Goal: Check status: Check status

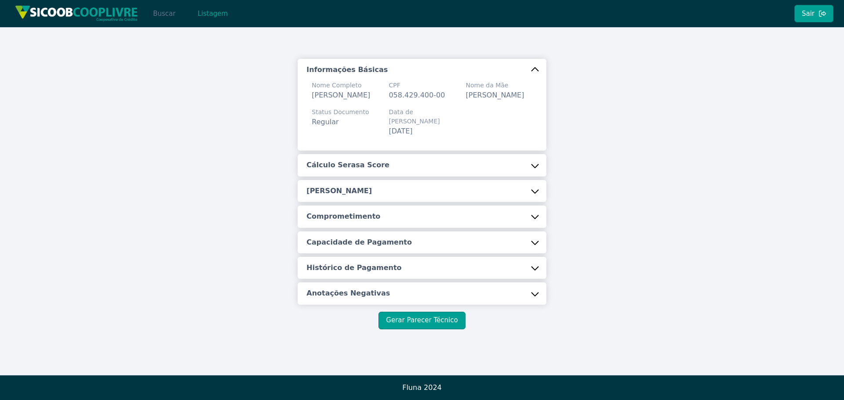
click at [174, 17] on button "Buscar" at bounding box center [163, 14] width 37 height 18
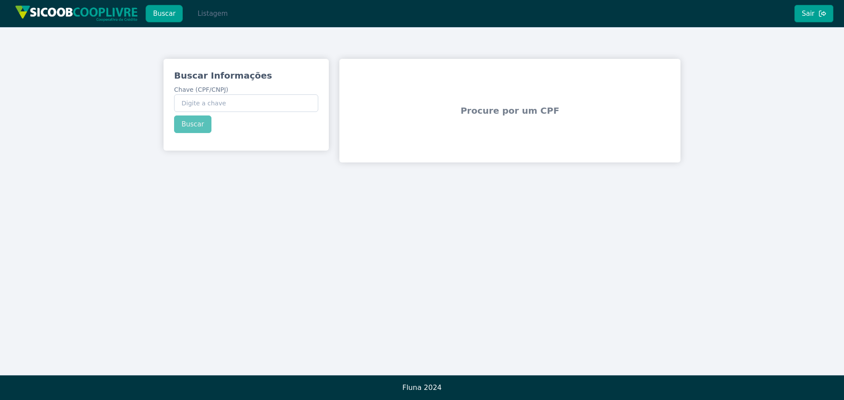
click at [228, 19] on button "Listagem" at bounding box center [212, 14] width 45 height 18
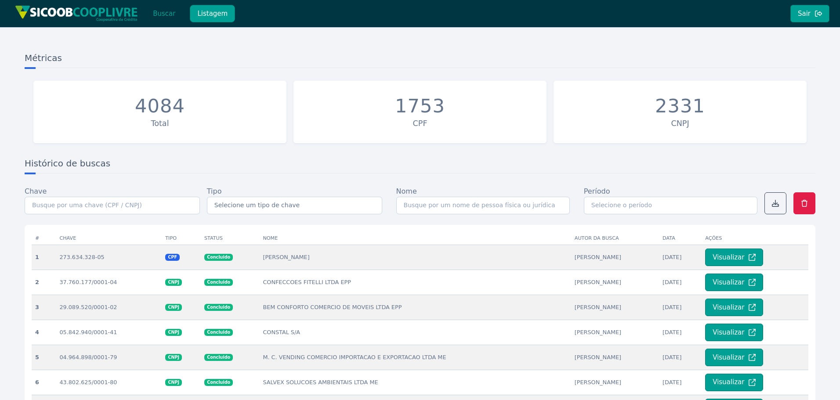
drag, startPoint x: 157, startPoint y: 11, endPoint x: 201, endPoint y: 26, distance: 47.1
click at [157, 11] on button "Buscar" at bounding box center [163, 14] width 37 height 18
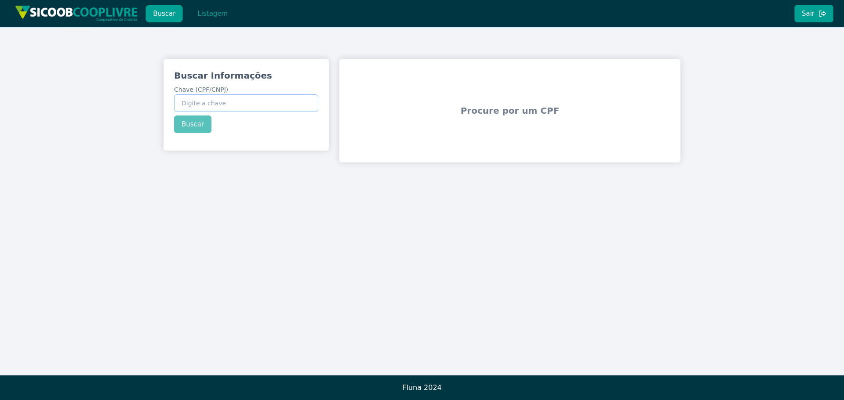
click at [269, 105] on input "Chave (CPF/CNPJ)" at bounding box center [246, 103] width 144 height 18
paste input "150.502.878-71"
type input "150.502.878-71"
click at [197, 126] on div "Buscar Informações Chave (CPF/CNPJ) 150.502.878-71 Buscar" at bounding box center [245, 101] width 165 height 85
click at [197, 126] on button "Buscar" at bounding box center [192, 125] width 37 height 18
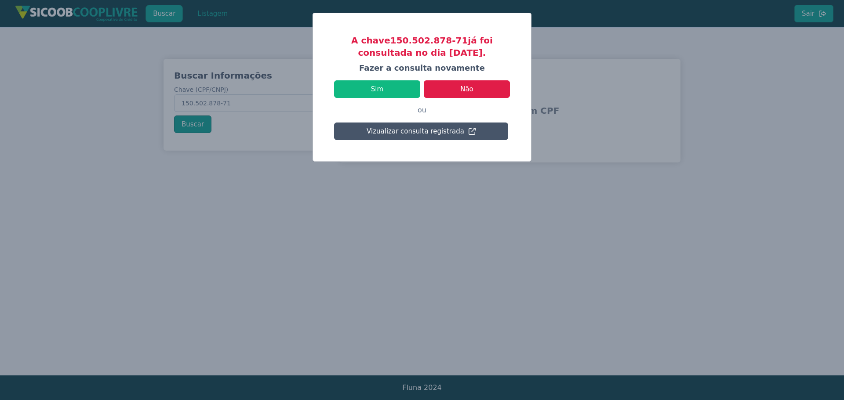
click at [200, 175] on modal-container "A chave 150.502.878-71 já foi consultada no dia [DATE]. [PERSON_NAME] a consult…" at bounding box center [422, 200] width 844 height 400
